Goal: Task Accomplishment & Management: Manage account settings

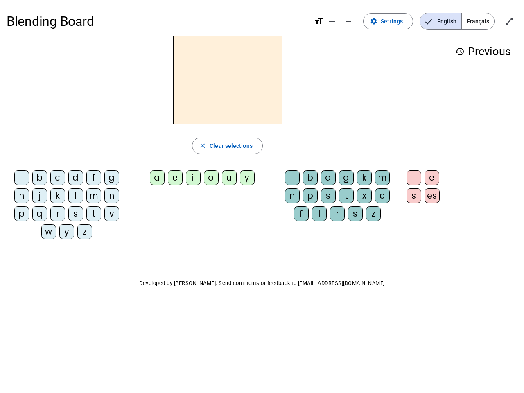
click at [333, 21] on mat-icon "add" at bounding box center [332, 21] width 10 height 10
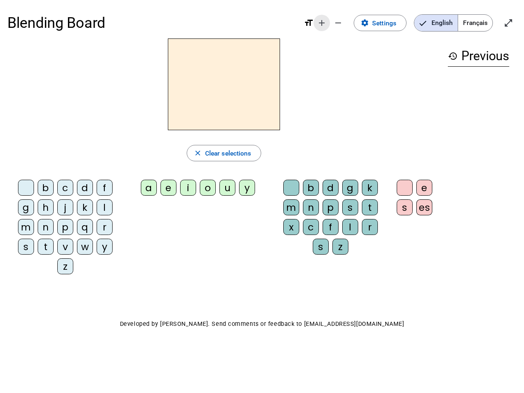
click at [349, 21] on div "Blending Board format_size add remove settings Settings English Français open_i…" at bounding box center [262, 22] width 510 height 31
click at [389, 21] on span "Settings" at bounding box center [384, 23] width 24 height 11
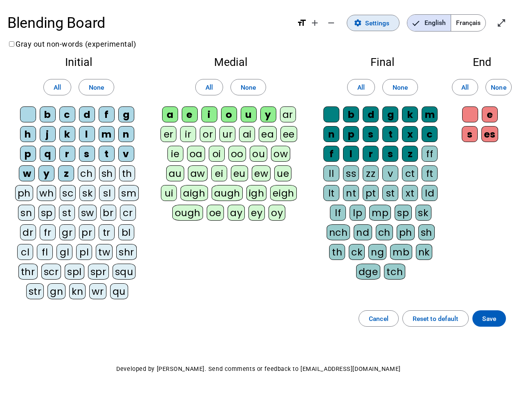
click at [441, 21] on span "English" at bounding box center [429, 23] width 43 height 16
click at [478, 21] on span "Français" at bounding box center [468, 23] width 34 height 16
click at [478, 21] on span "Français" at bounding box center [462, 23] width 47 height 16
click at [510, 21] on span "Enter full screen" at bounding box center [502, 23] width 20 height 20
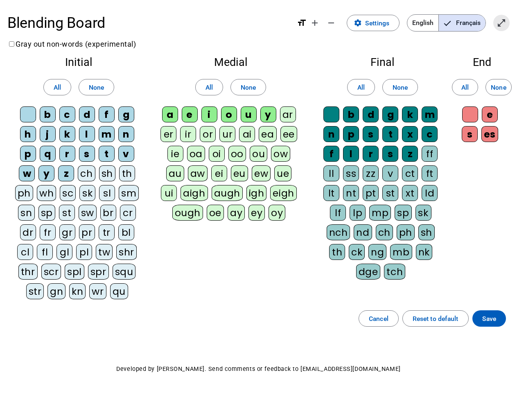
click at [227, 146] on letter-bubble "oi" at bounding box center [219, 156] width 20 height 20
click at [23, 179] on div "w" at bounding box center [27, 173] width 16 height 16
